Goal: Navigation & Orientation: Find specific page/section

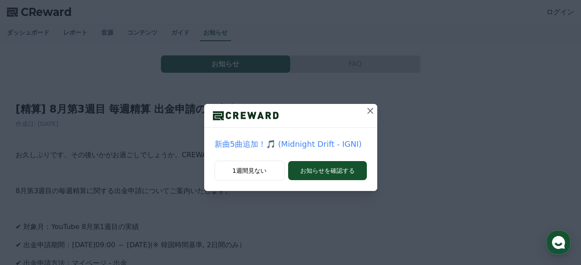
click at [368, 113] on icon at bounding box center [371, 111] width 6 height 6
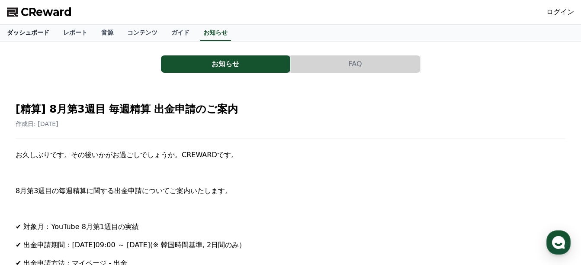
click at [16, 34] on link "ダッシュボード" at bounding box center [28, 33] width 56 height 16
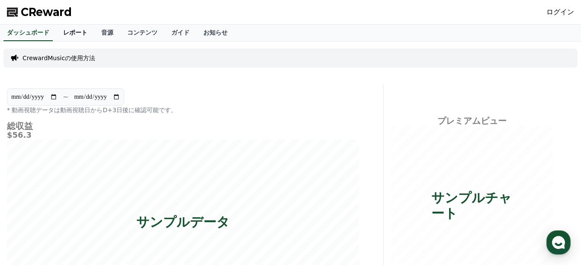
click at [64, 32] on link "レポート" at bounding box center [75, 33] width 38 height 16
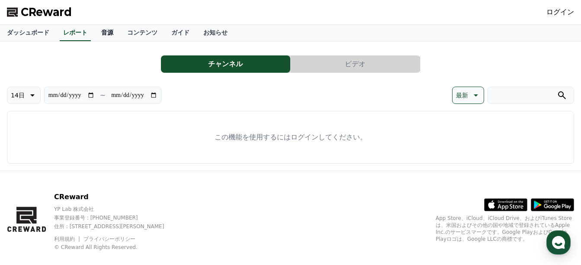
click at [97, 36] on link "音源" at bounding box center [107, 33] width 26 height 16
